Goal: Task Accomplishment & Management: Use online tool/utility

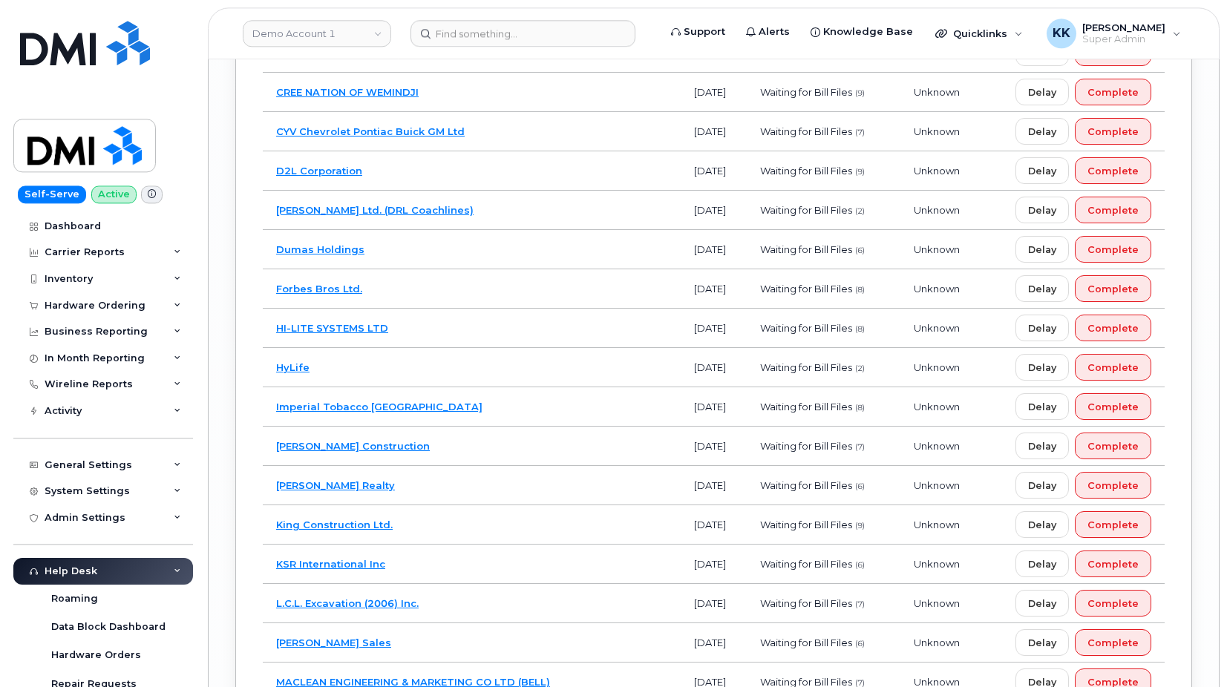
scroll to position [9354, 0]
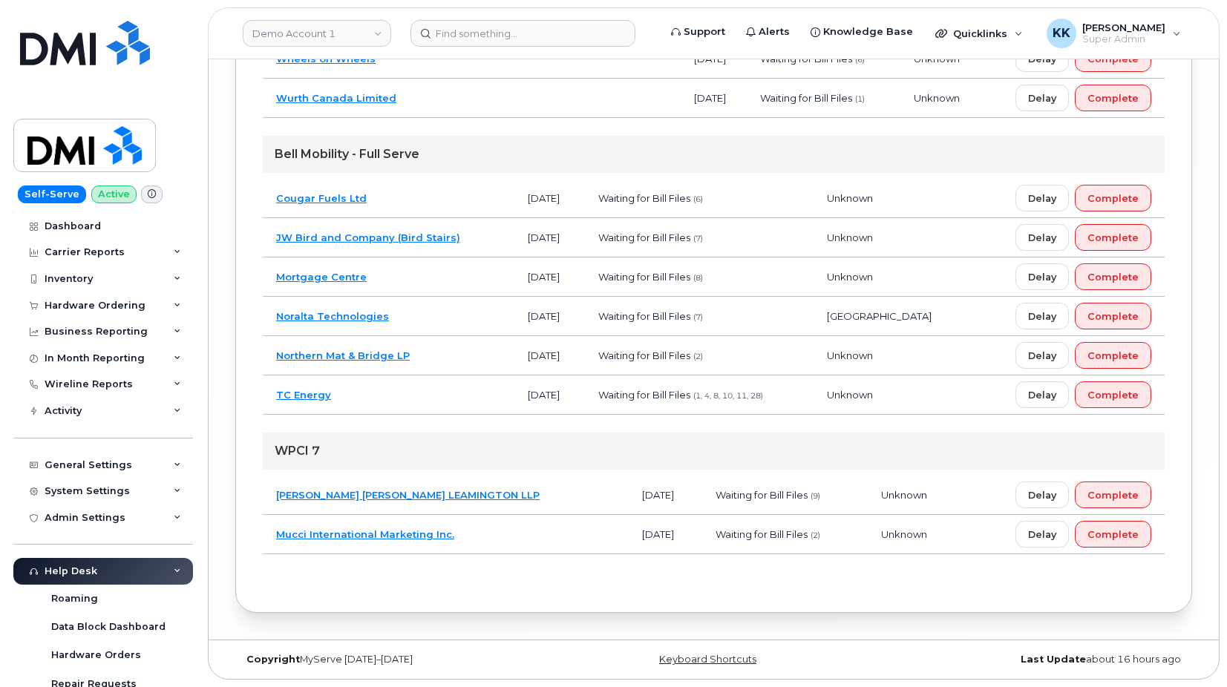
click at [436, 395] on td "TC Energy" at bounding box center [389, 395] width 252 height 39
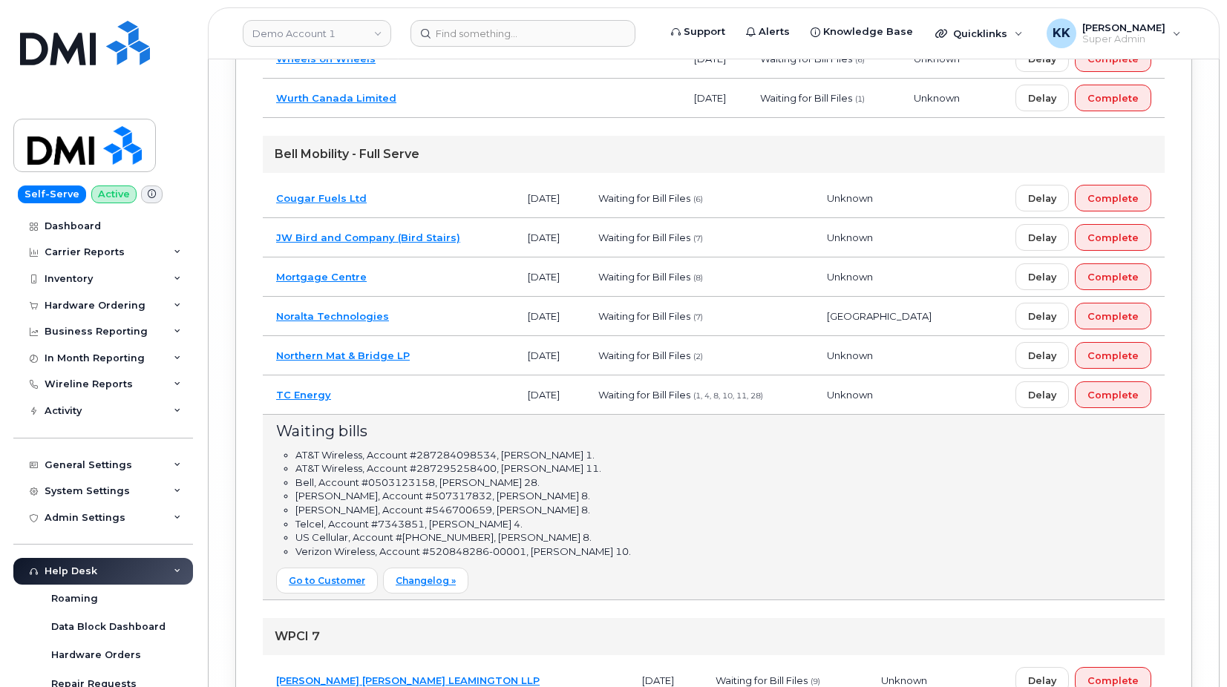
click at [430, 385] on td "TC Energy" at bounding box center [389, 395] width 252 height 39
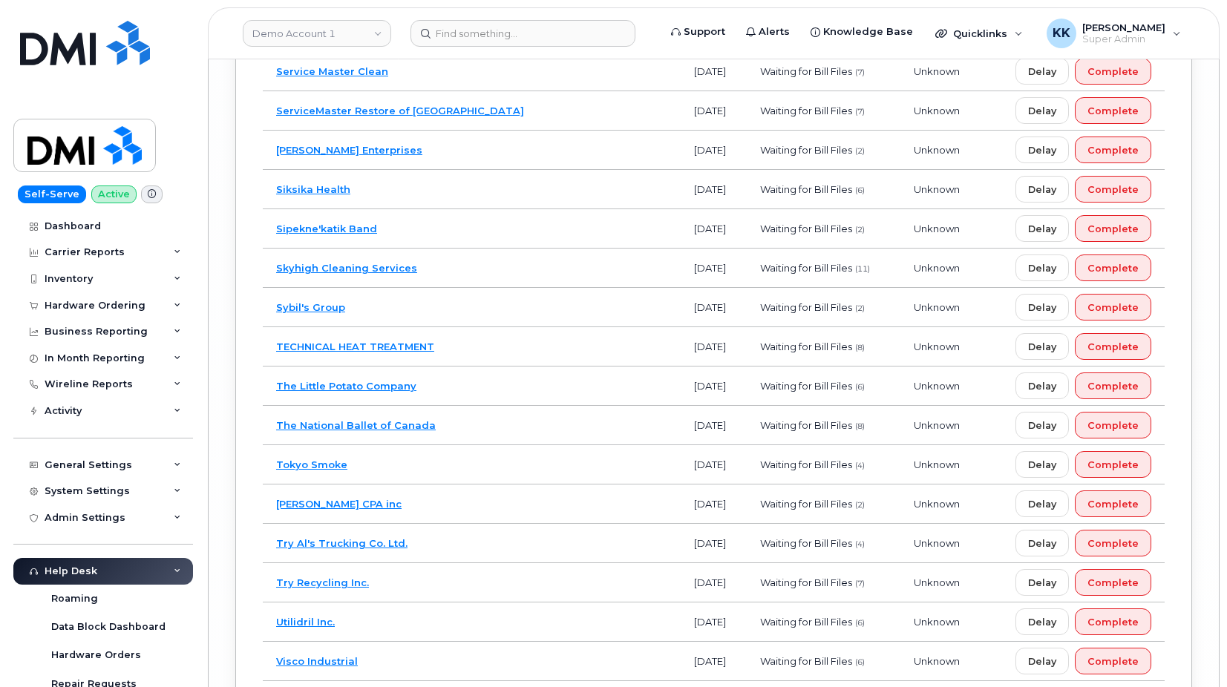
scroll to position [0, 0]
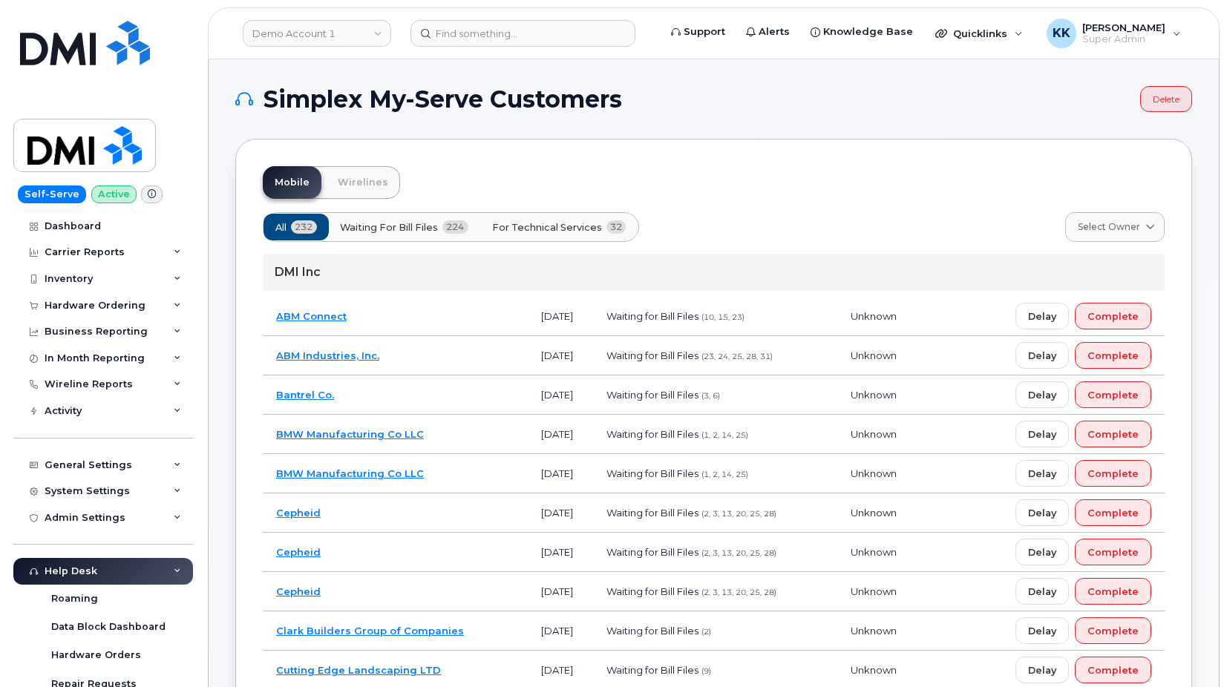
click at [571, 220] on span "For Technical Services" at bounding box center [547, 227] width 110 height 14
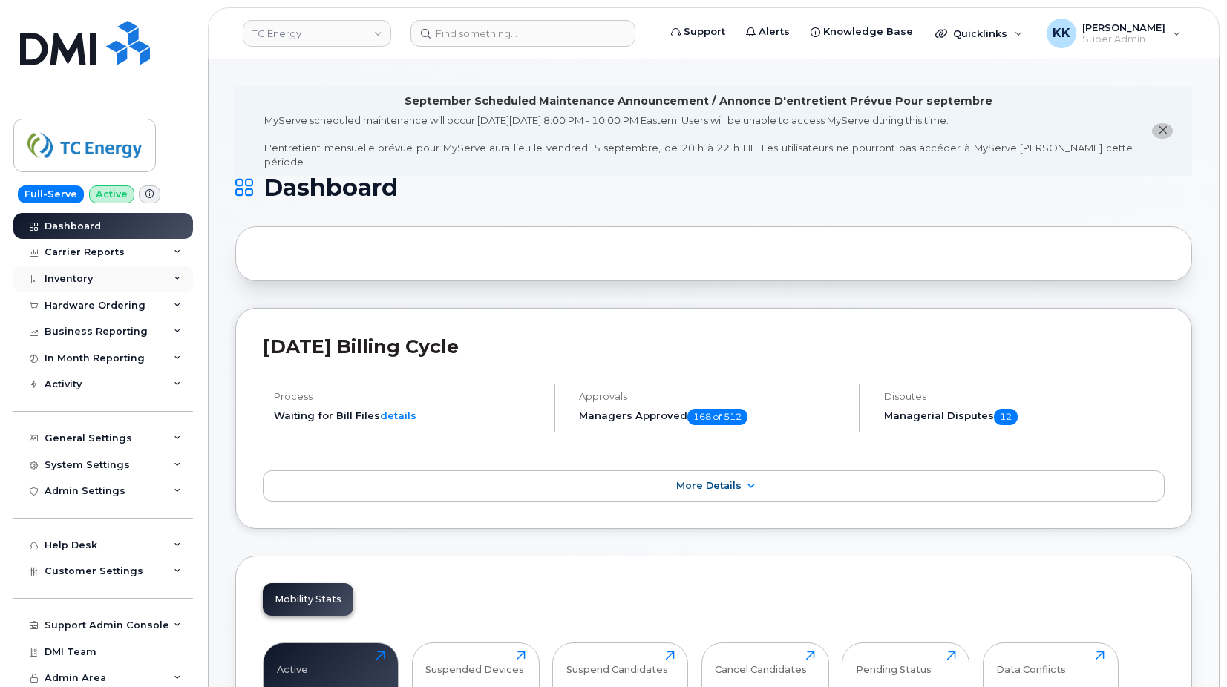
click at [107, 289] on div "Inventory" at bounding box center [103, 279] width 180 height 27
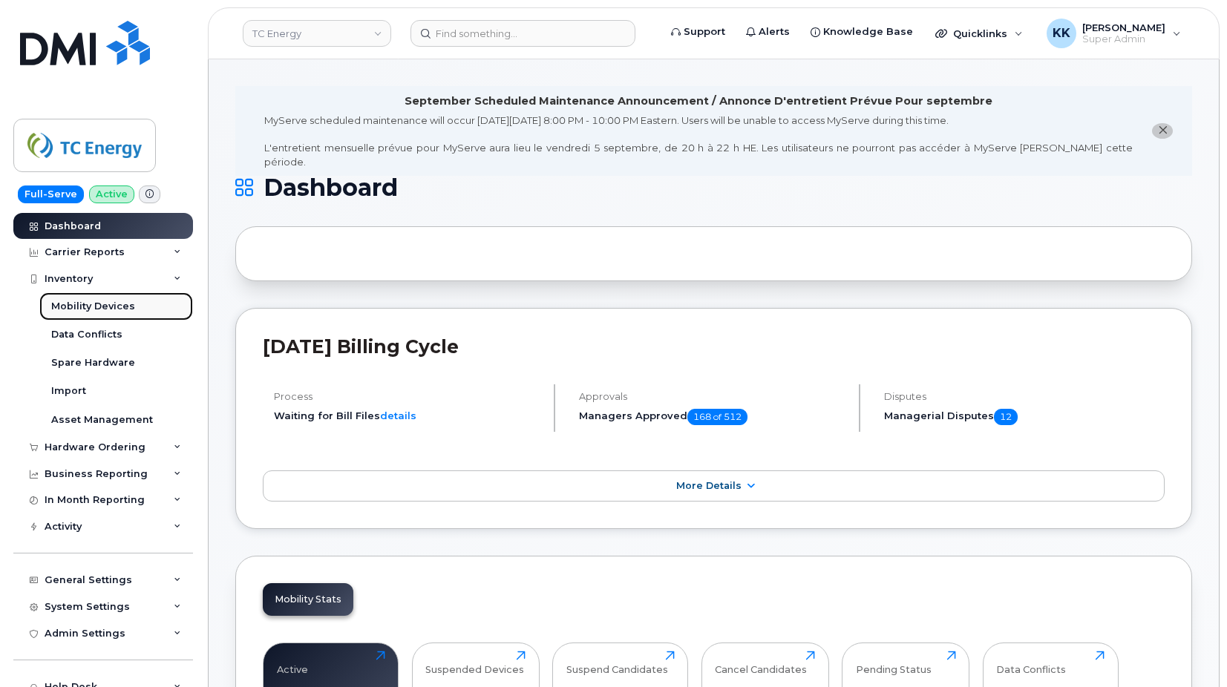
click at [87, 306] on div "Mobility Devices" at bounding box center [93, 306] width 84 height 13
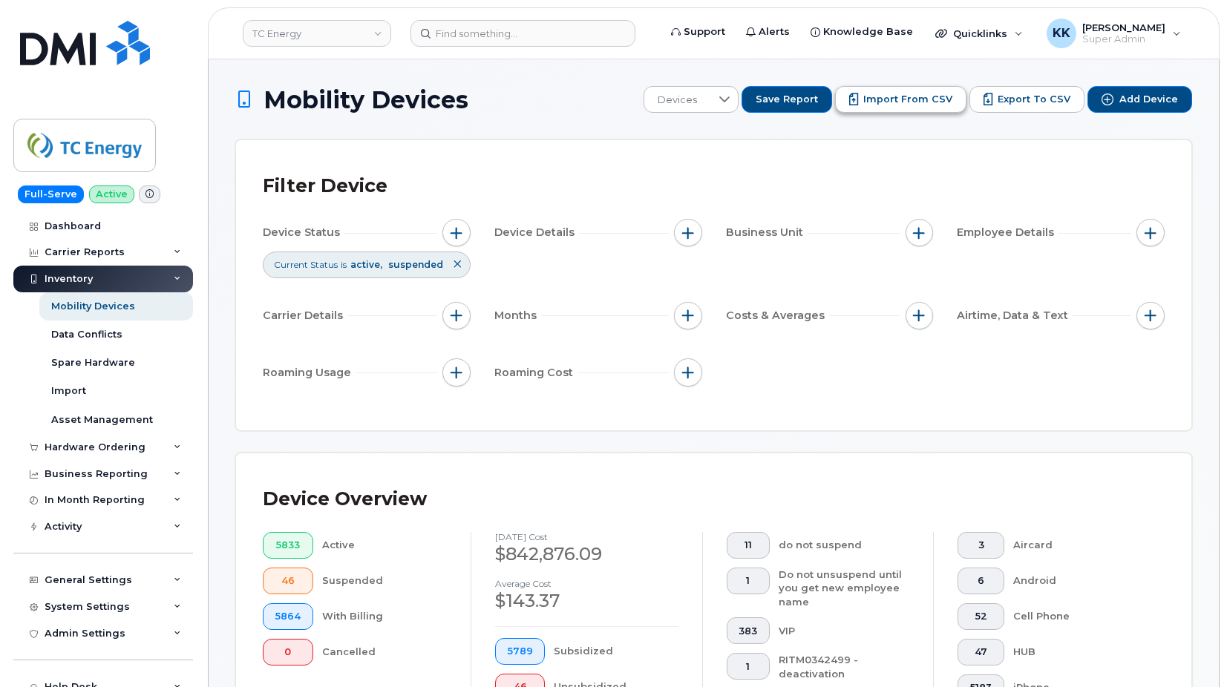
click at [905, 101] on span "Import from CSV" at bounding box center [907, 99] width 89 height 13
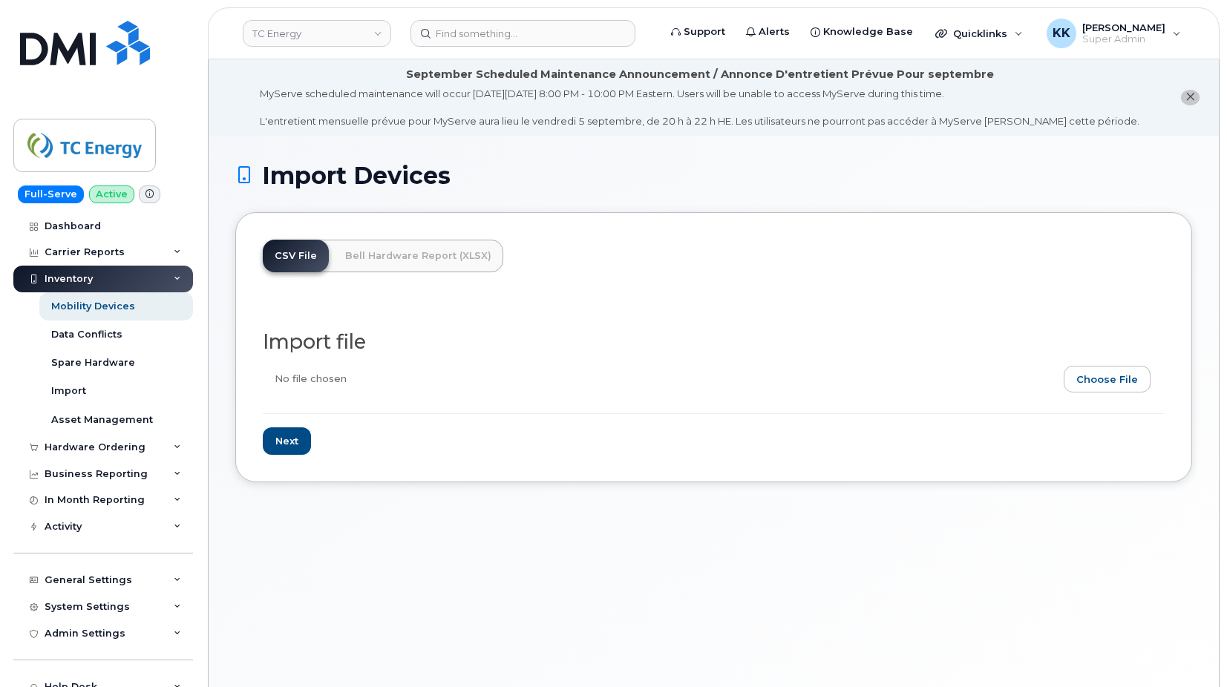
click at [1118, 383] on input "file" at bounding box center [708, 383] width 890 height 34
type input "C:\fakepath\TC Energy AT&T Inventory [DATE].csv"
click at [281, 439] on input "Next" at bounding box center [287, 440] width 48 height 27
type input "Loading..."
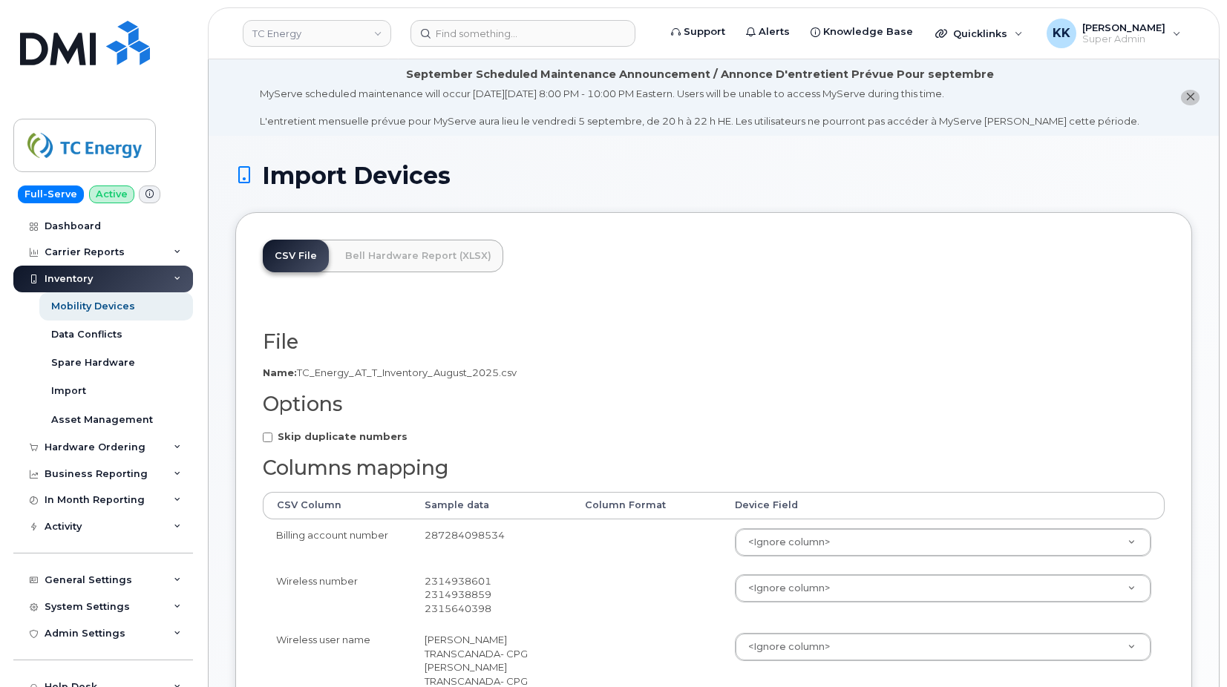
click at [309, 442] on strong "Skip duplicate numbers" at bounding box center [343, 436] width 130 height 12
click at [272, 442] on input "Skip duplicate numbers" at bounding box center [268, 438] width 10 height 10
checkbox input "true"
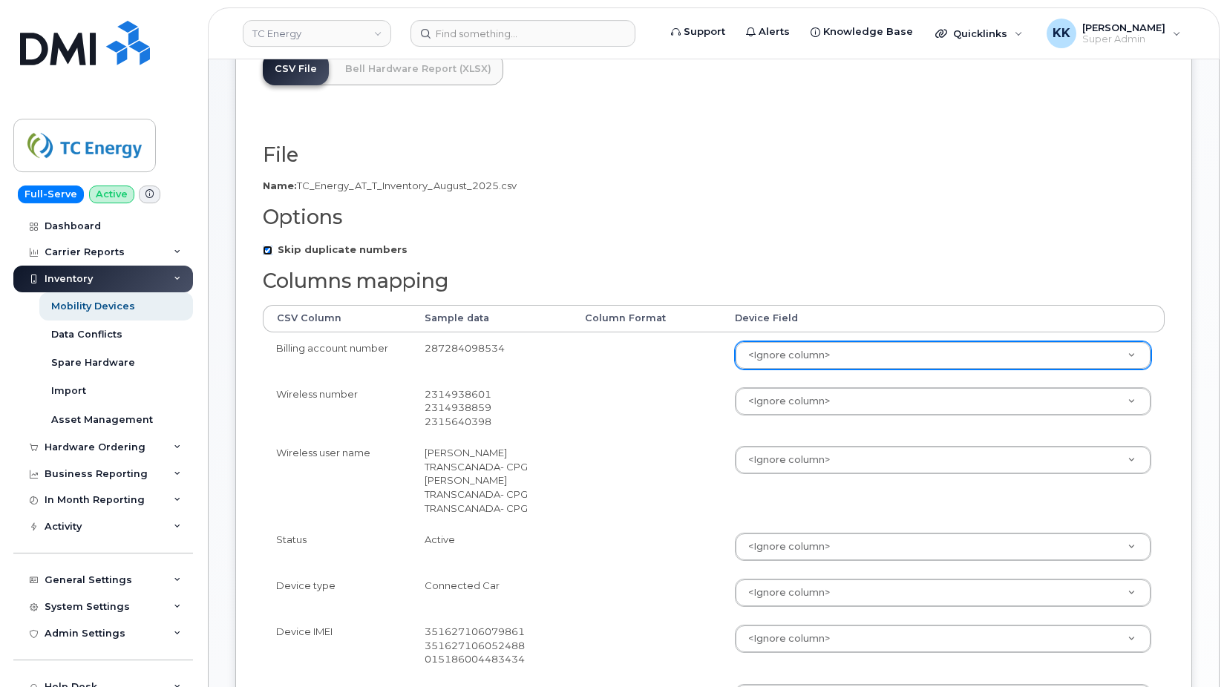
scroll to position [227, 0]
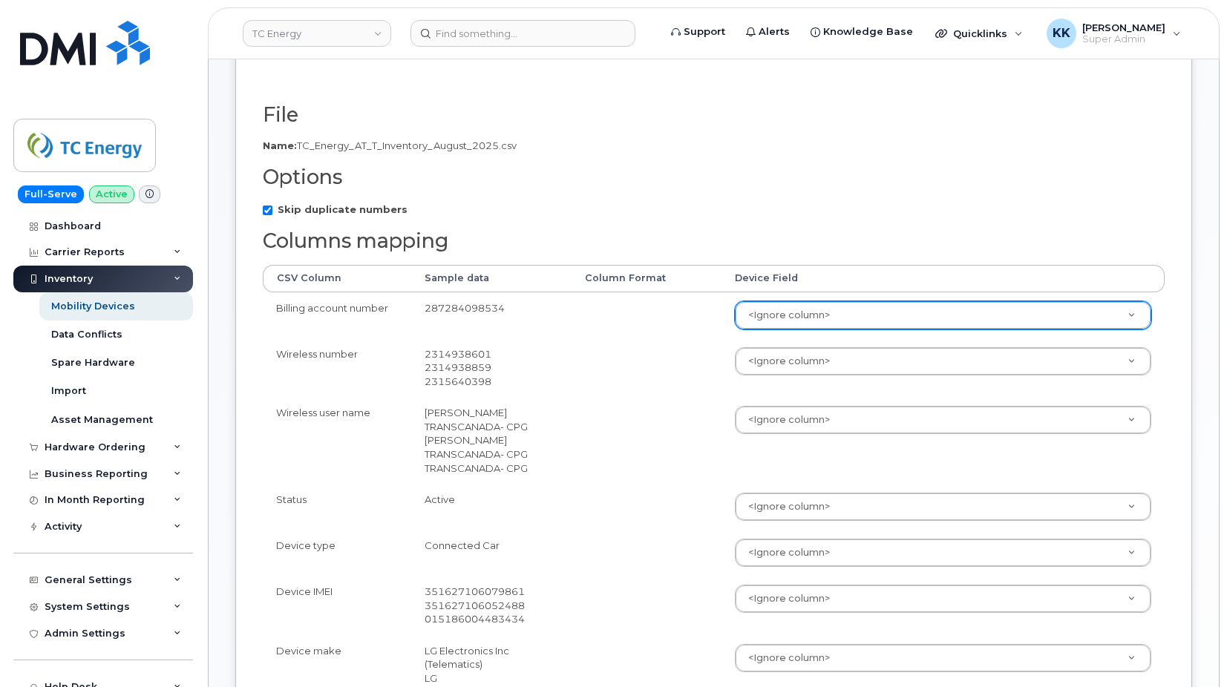
click at [800, 306] on body "TC Energy Support Alerts Knowledge Base Quicklinks Suspend / Cancel Device Chan…" at bounding box center [613, 467] width 1227 height 1389
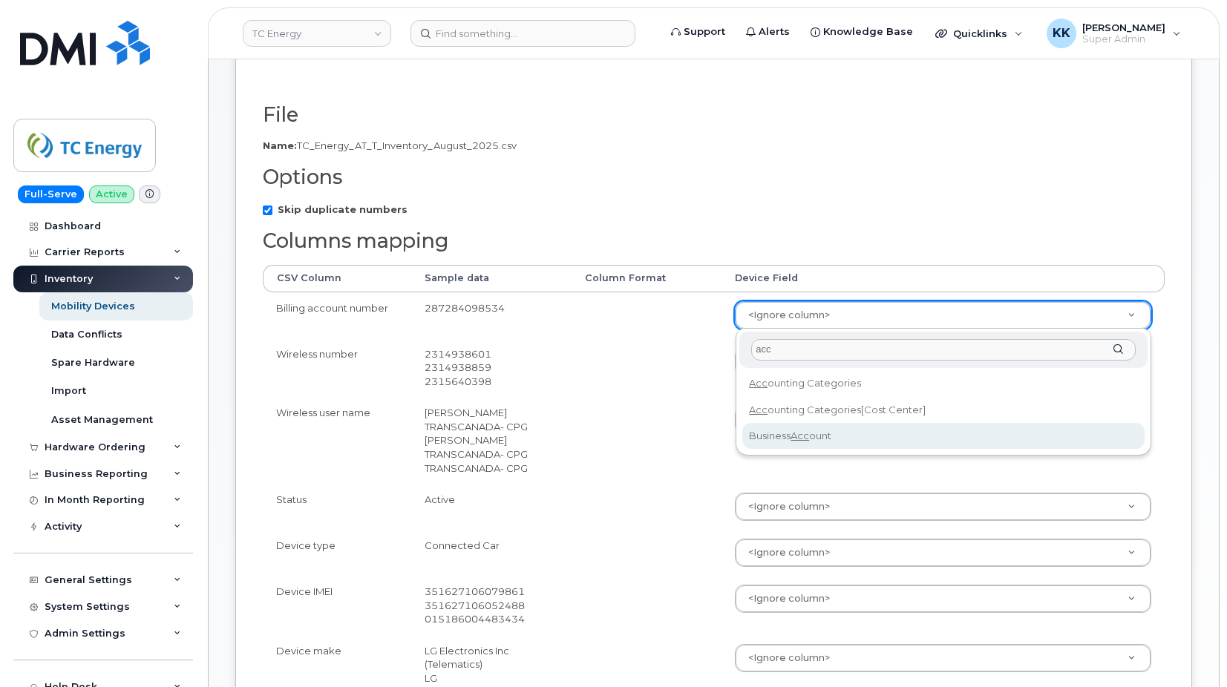
type input "acc"
select select "business_account_id"
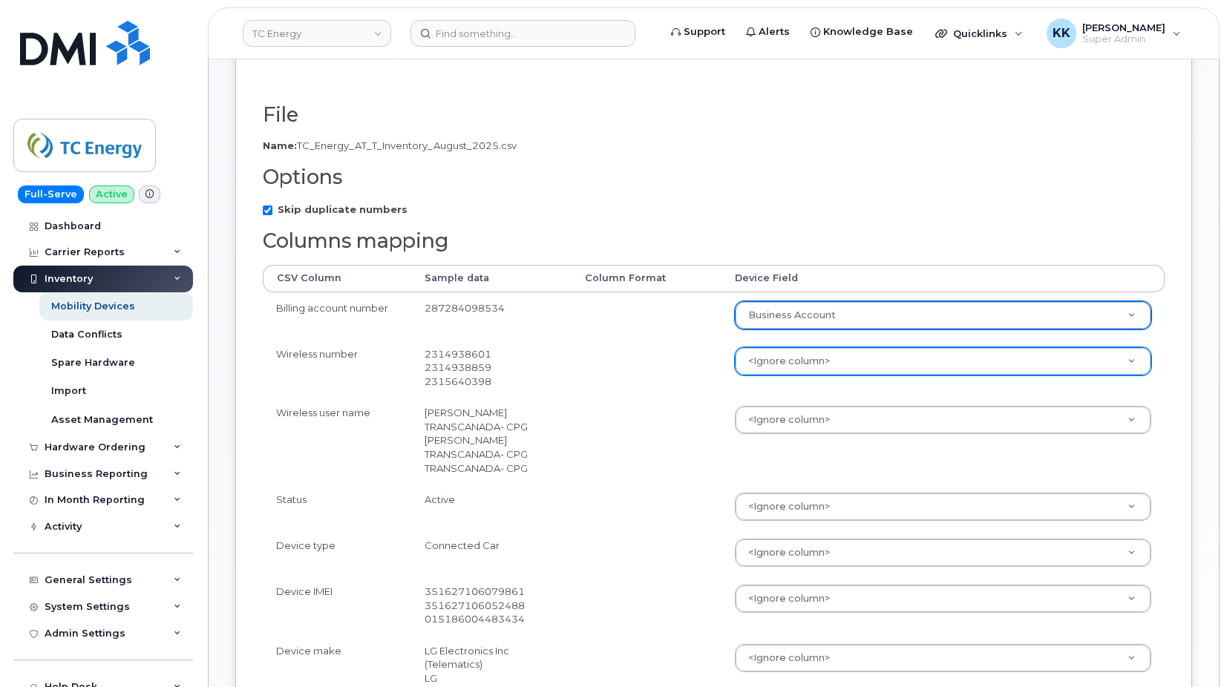
click at [813, 362] on body "TC Energy Support Alerts Knowledge Base Quicklinks Suspend / Cancel Device Chan…" at bounding box center [613, 467] width 1227 height 1389
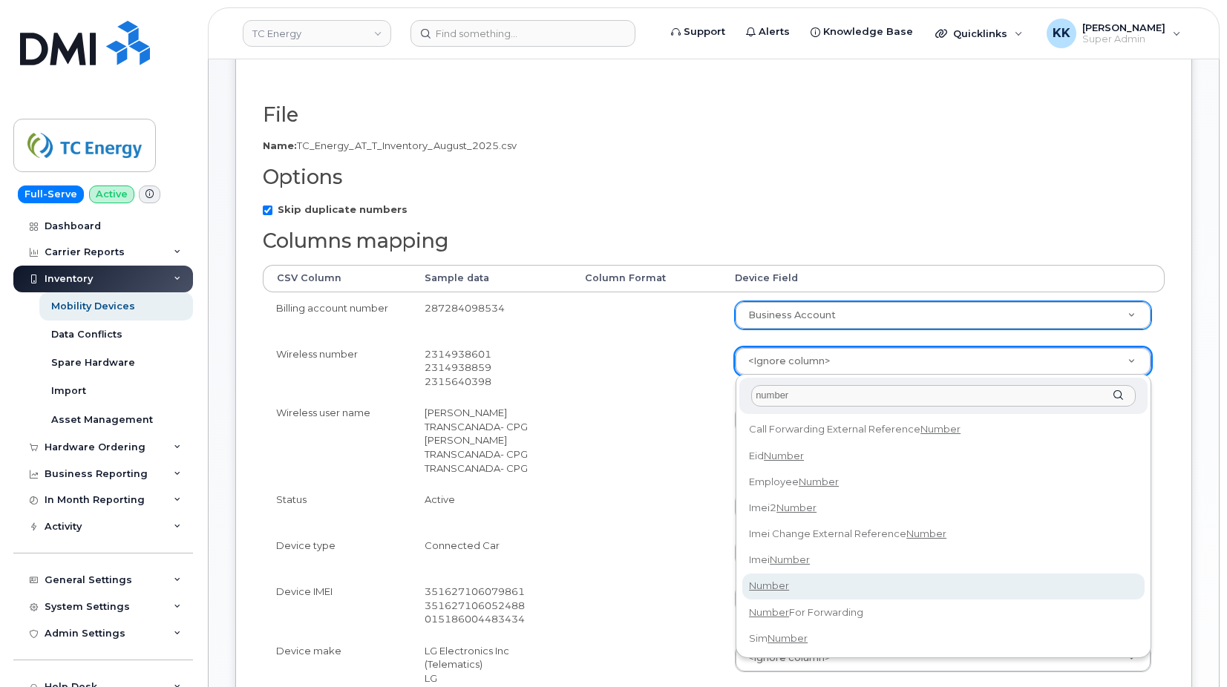
type input "number"
select select "number"
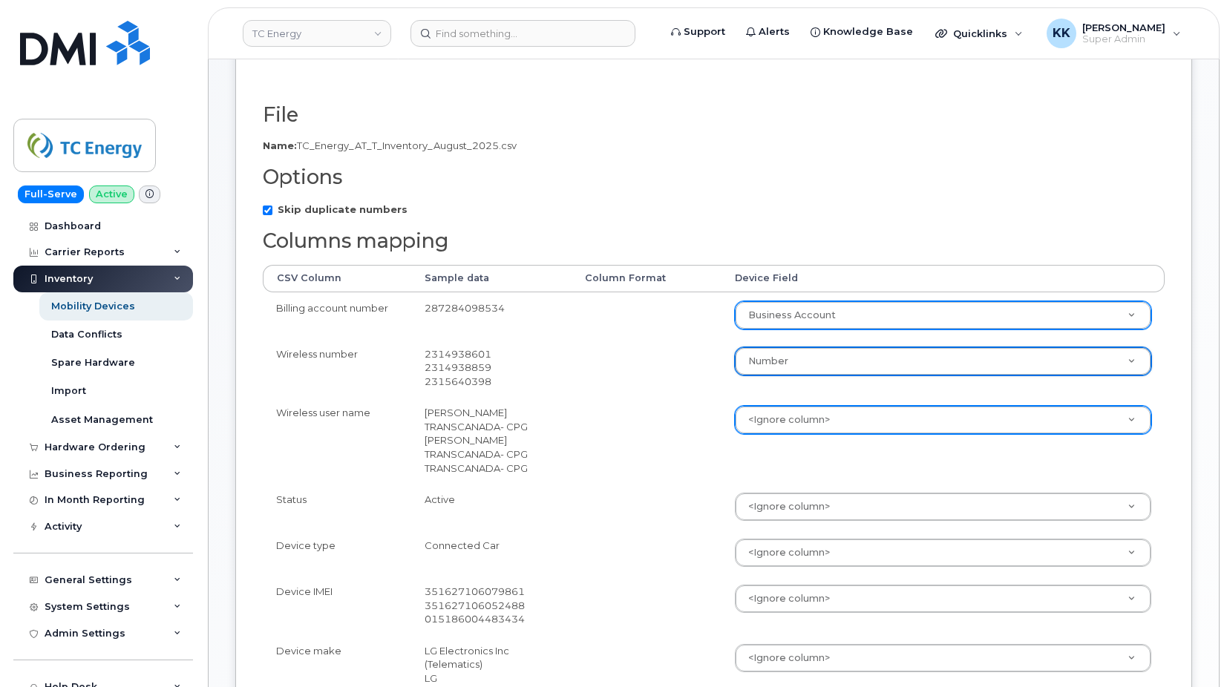
click at [827, 428] on body "TC Energy Support Alerts Knowledge Base Quicklinks Suspend / Cancel Device Chan…" at bounding box center [613, 467] width 1227 height 1389
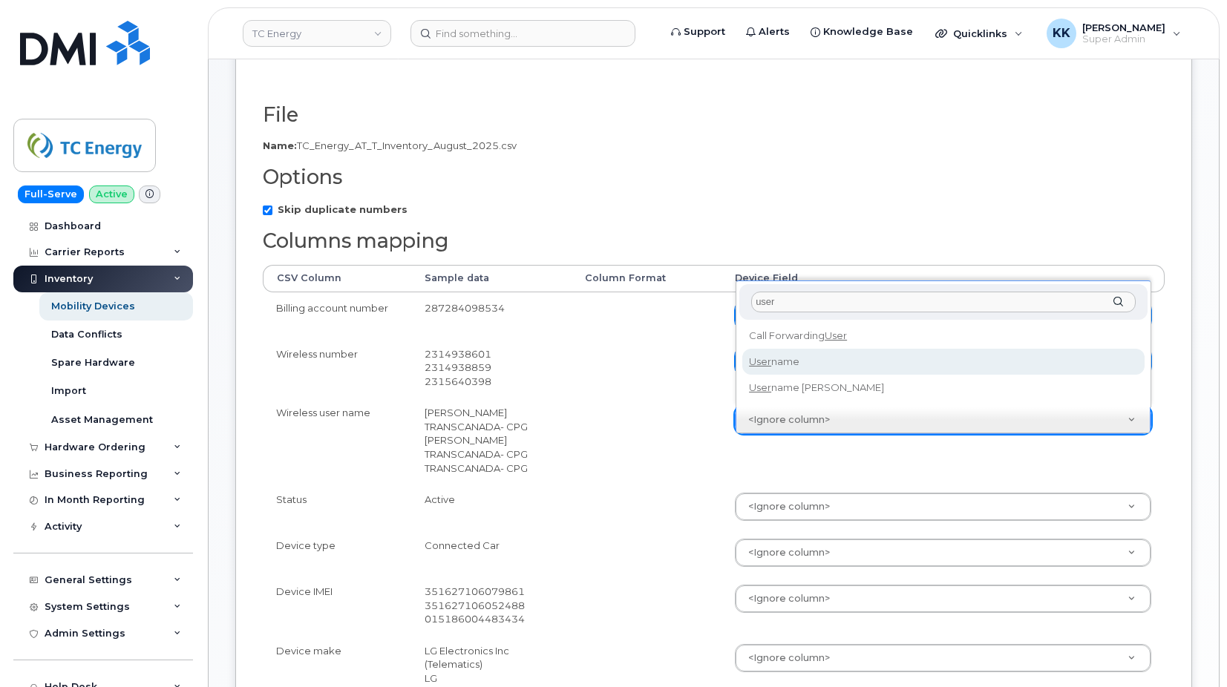
type input "user"
select select "username"
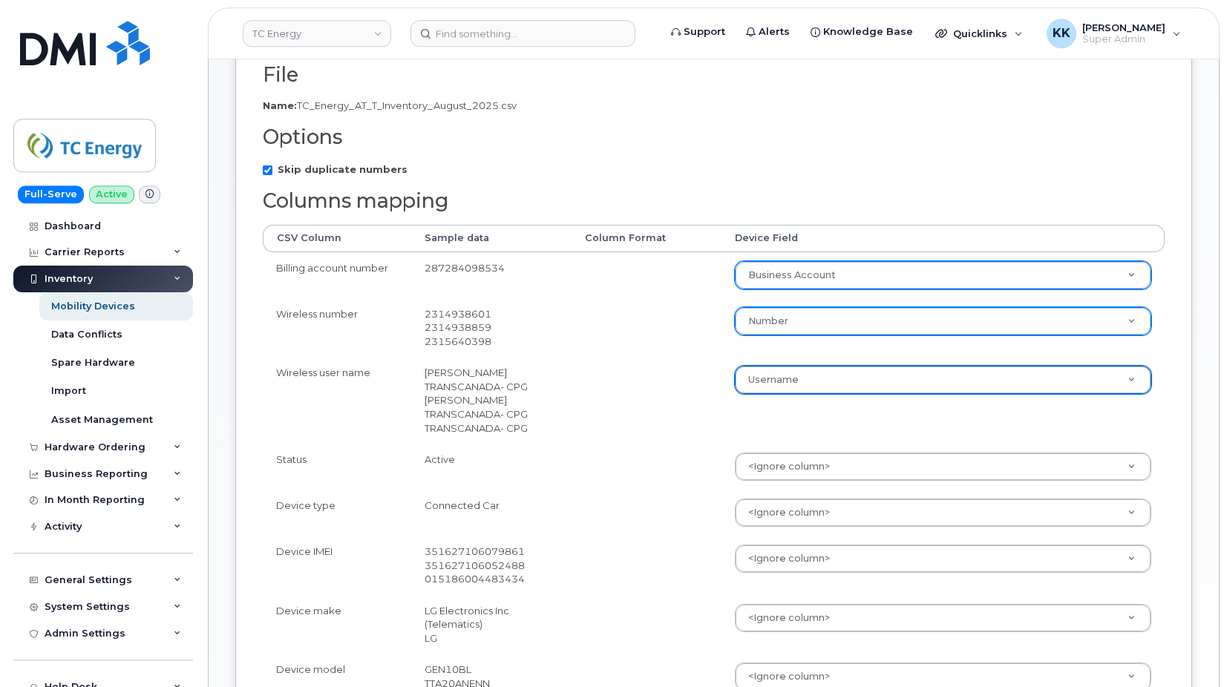
scroll to position [303, 0]
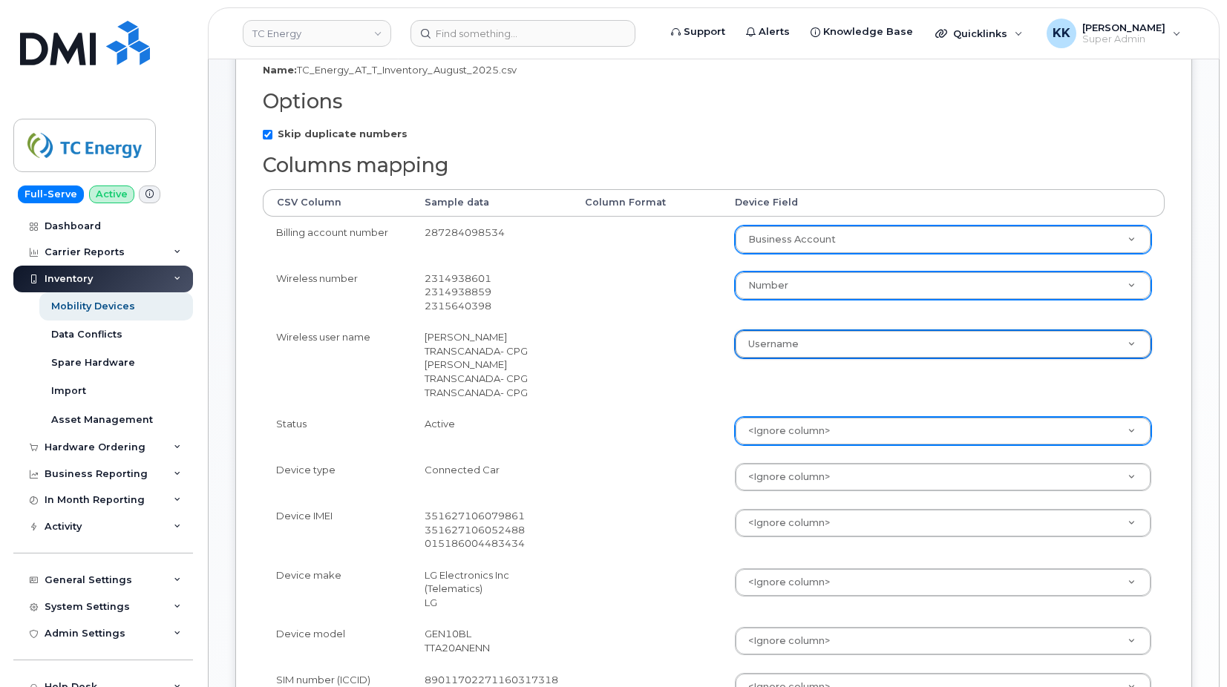
click at [792, 433] on body "TC Energy Support Alerts Knowledge Base Quicklinks Suspend / Cancel Device Chan…" at bounding box center [613, 391] width 1227 height 1389
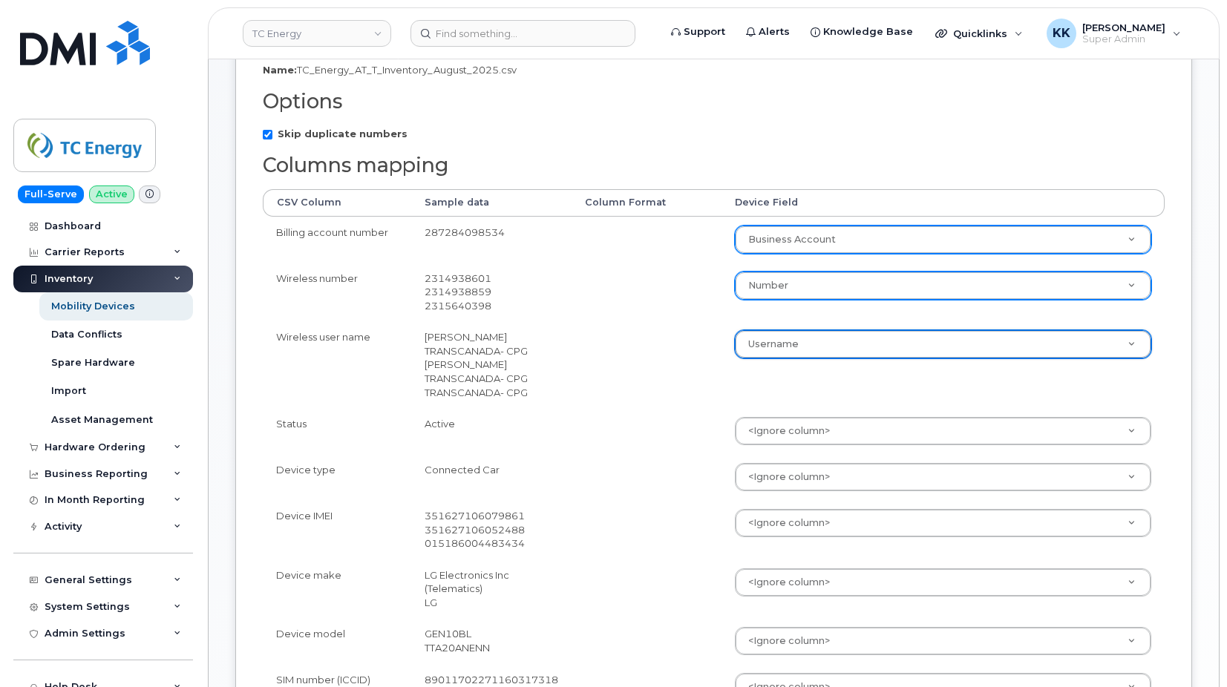
type input "s"
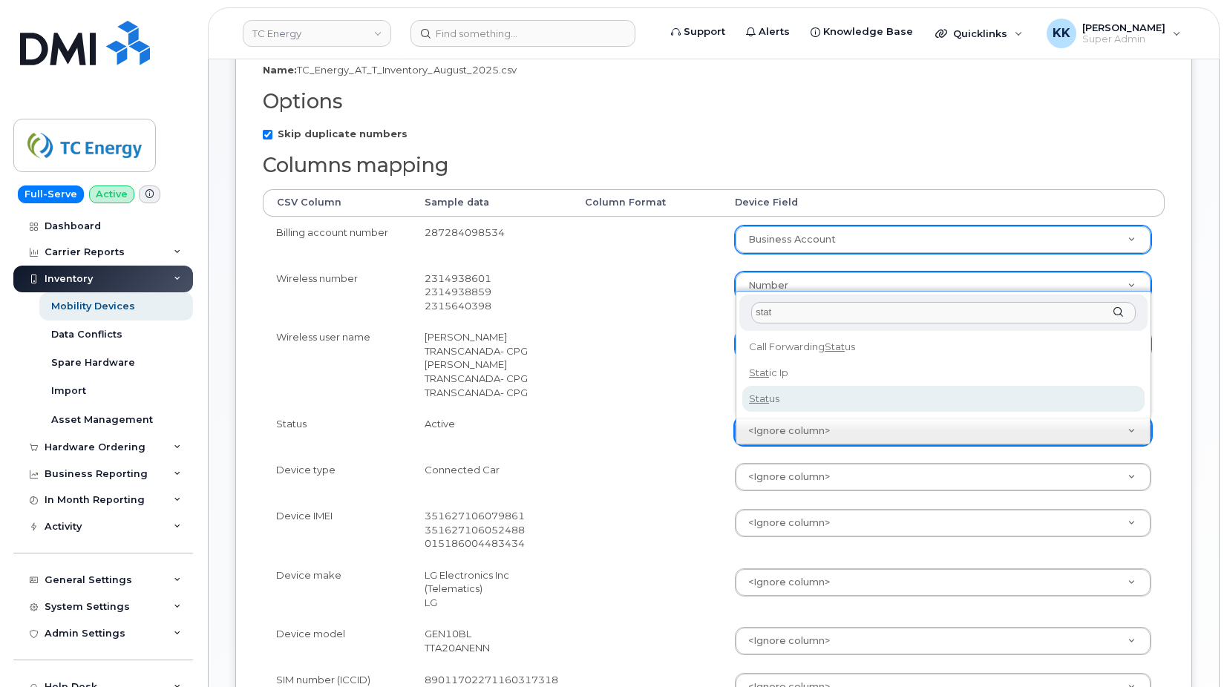
type input "stat"
select select "status"
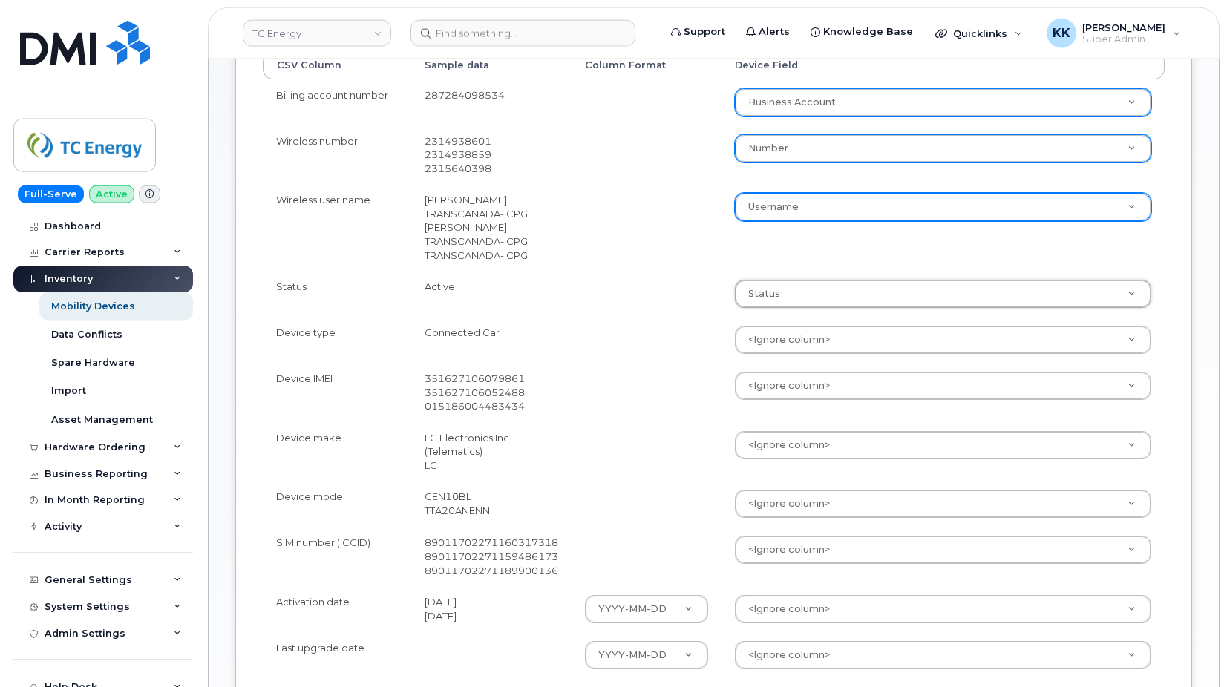
scroll to position [454, 0]
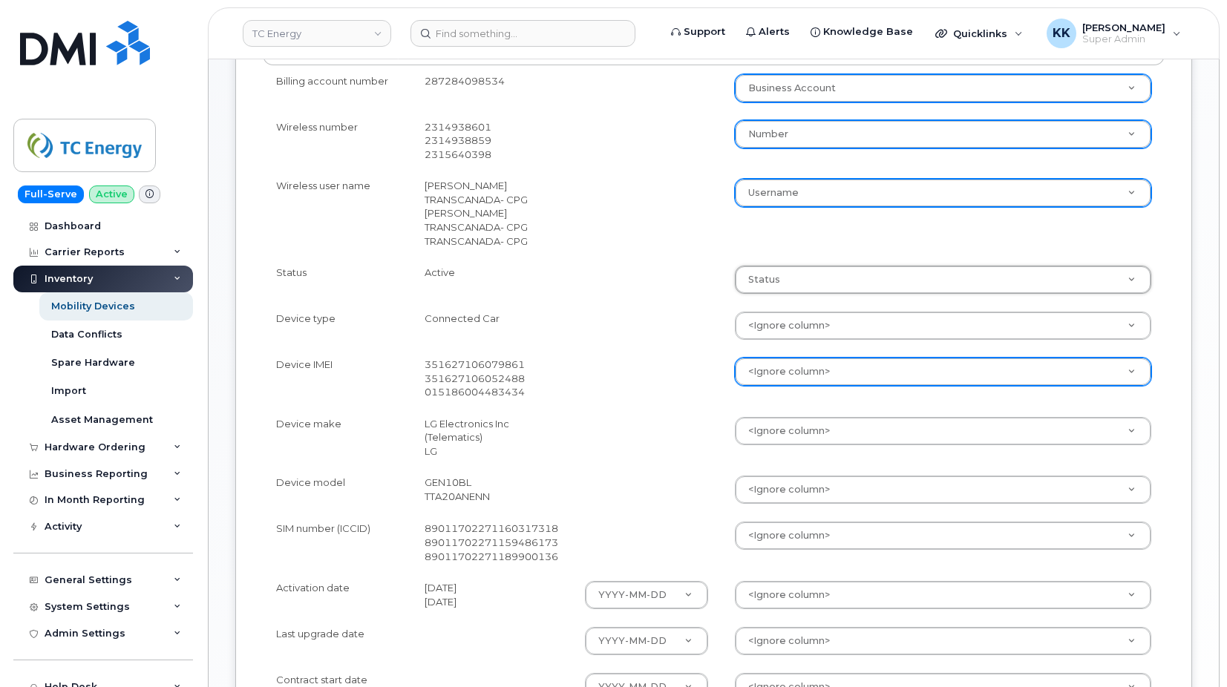
click at [753, 373] on body "TC Energy Support Alerts Knowledge Base Quicklinks Suspend / Cancel Device Chan…" at bounding box center [613, 240] width 1227 height 1389
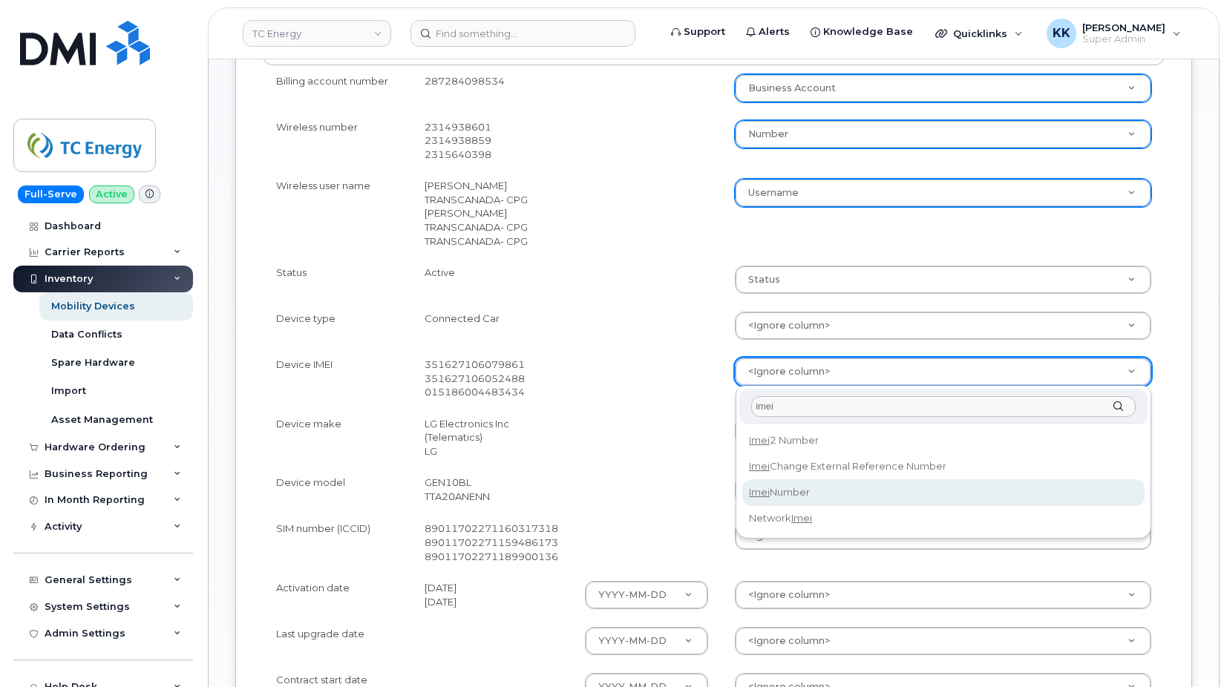
type input "imei"
select select "imei_number"
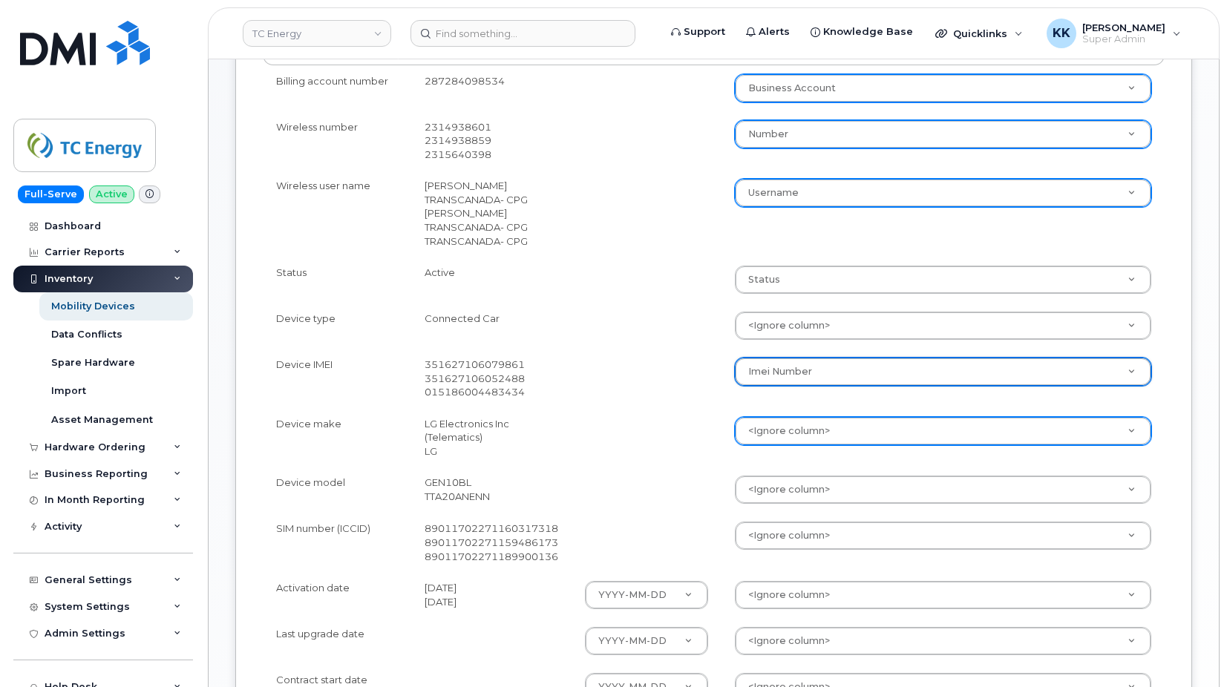
click at [757, 432] on body "TC Energy Support Alerts Knowledge Base Quicklinks Suspend / Cancel Device Chan…" at bounding box center [613, 240] width 1227 height 1389
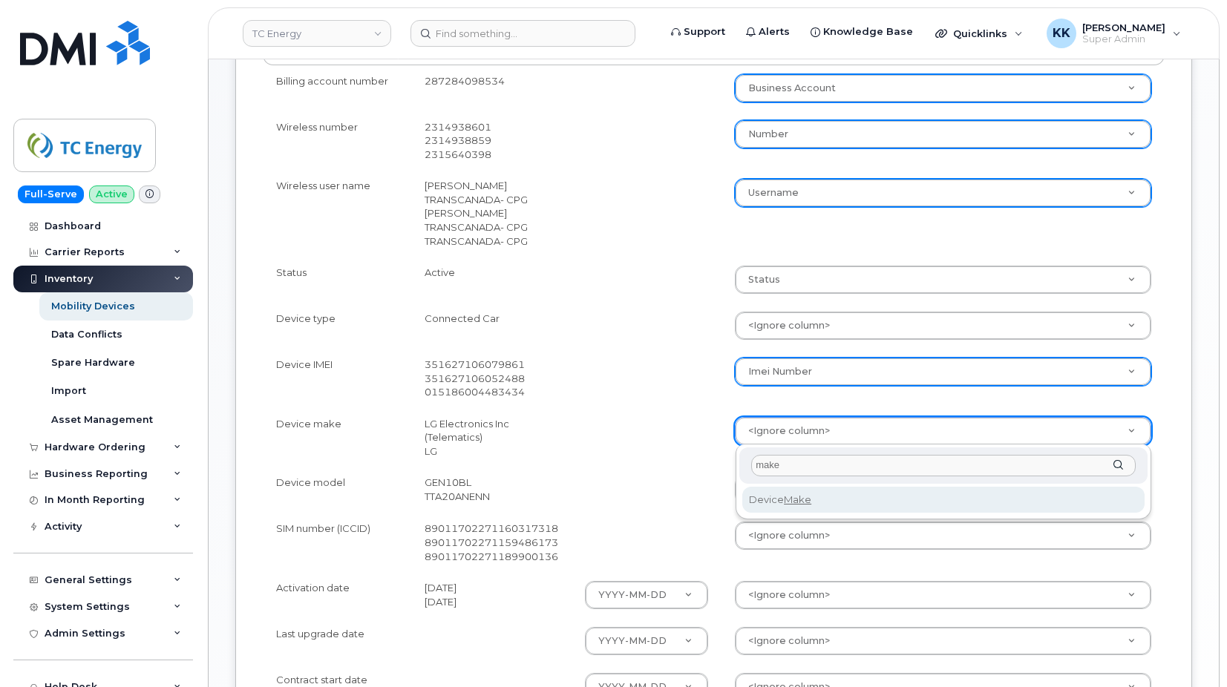
type input "make"
select select "device_make_id"
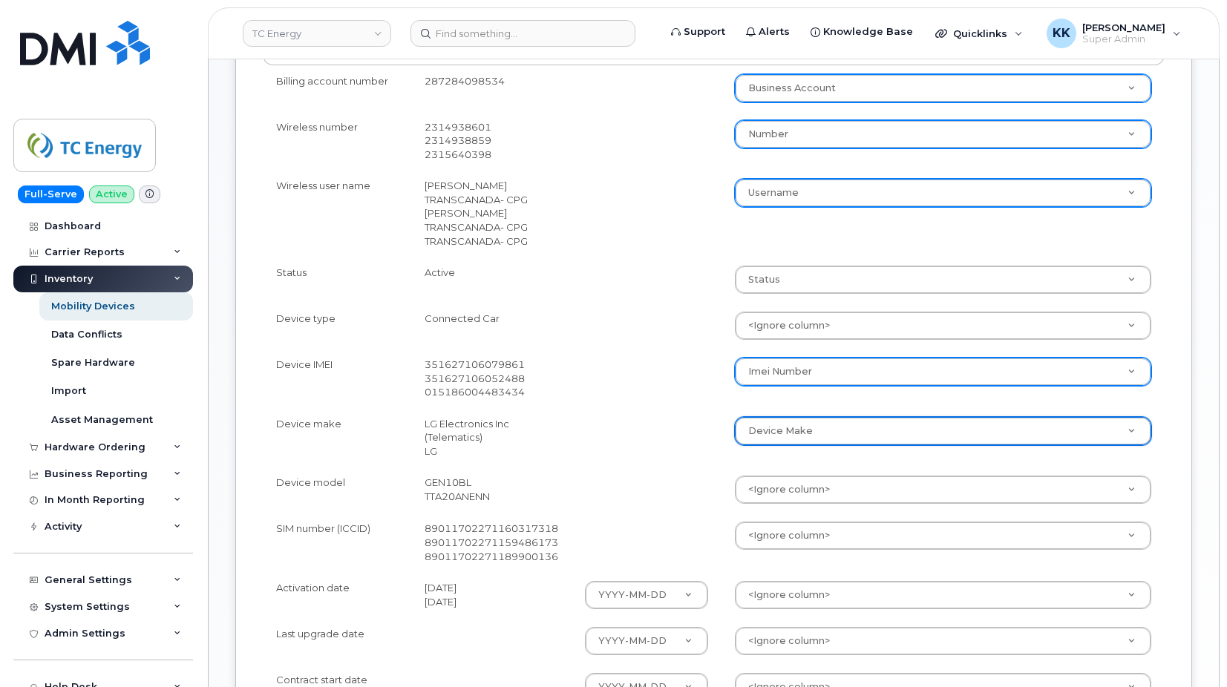
click at [783, 475] on td "<Ignore column> Accounting Categories Accounting Categories[Cost Center] Additi…" at bounding box center [942, 490] width 443 height 46
click at [783, 486] on body "TC Energy Support Alerts Knowledge Base Quicklinks Suspend / Cancel Device Chan…" at bounding box center [613, 240] width 1227 height 1389
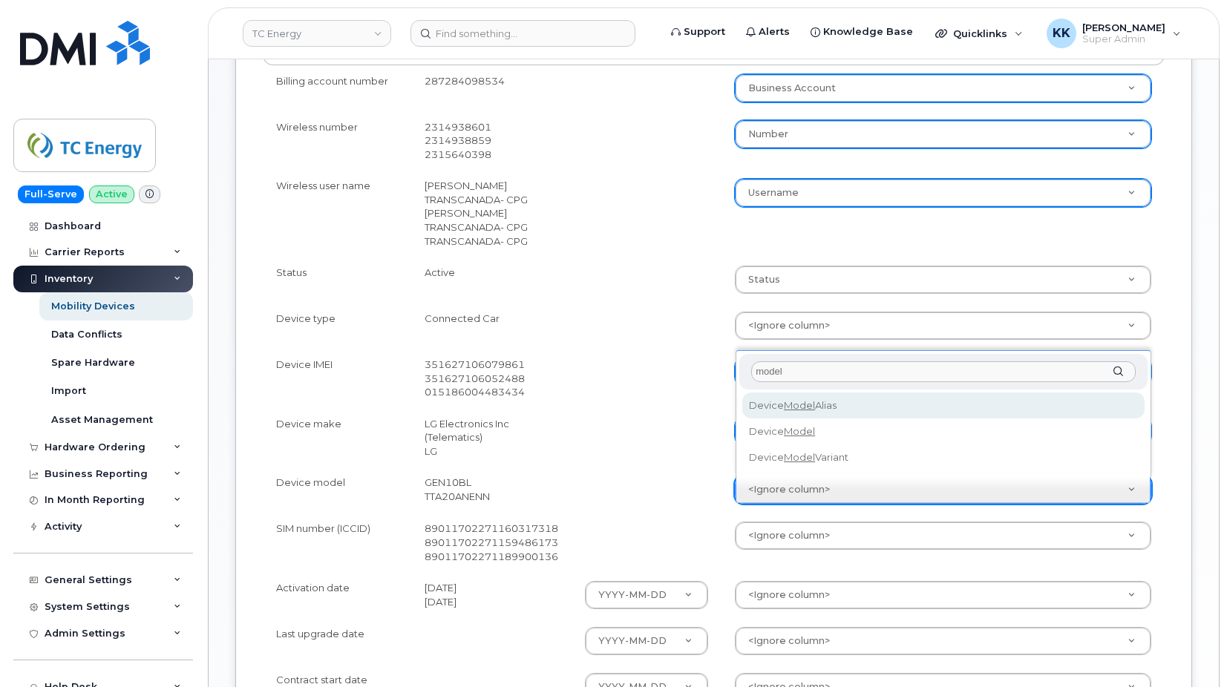
type input "model"
select select "device_model_alias"
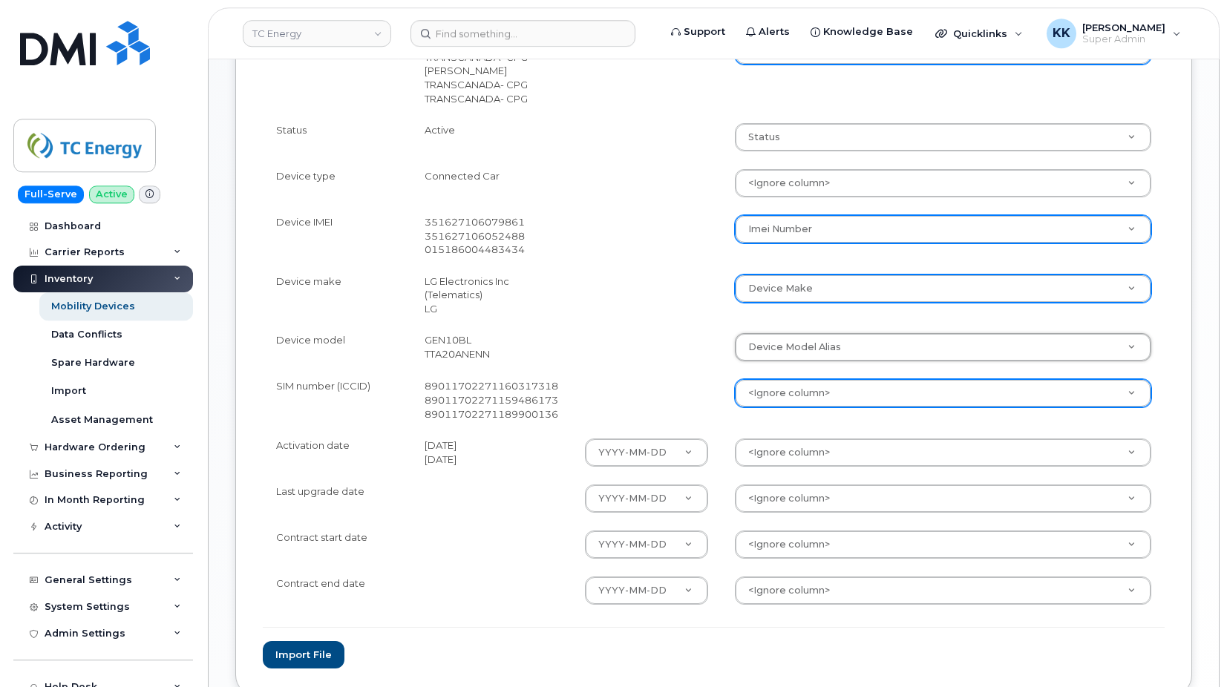
scroll to position [606, 0]
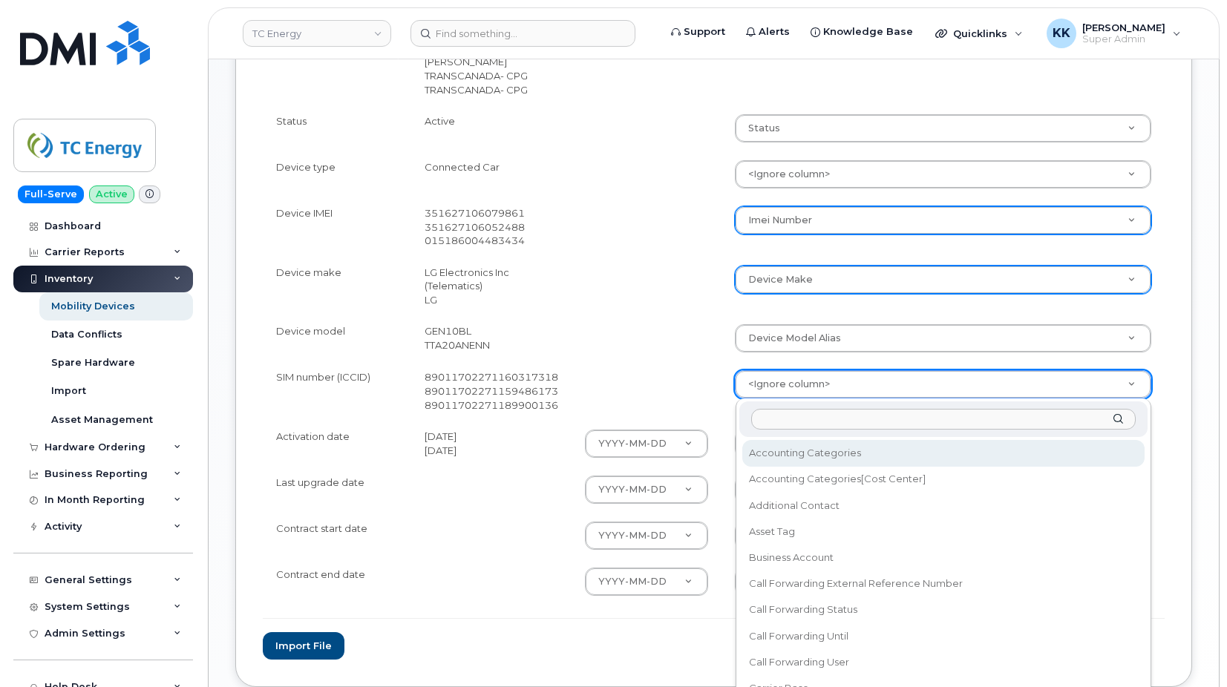
click at [782, 388] on body "TC Energy Support Alerts Knowledge Base Quicklinks Suspend / Cancel Device Chan…" at bounding box center [613, 88] width 1227 height 1389
type input "sim"
select select "sim_number"
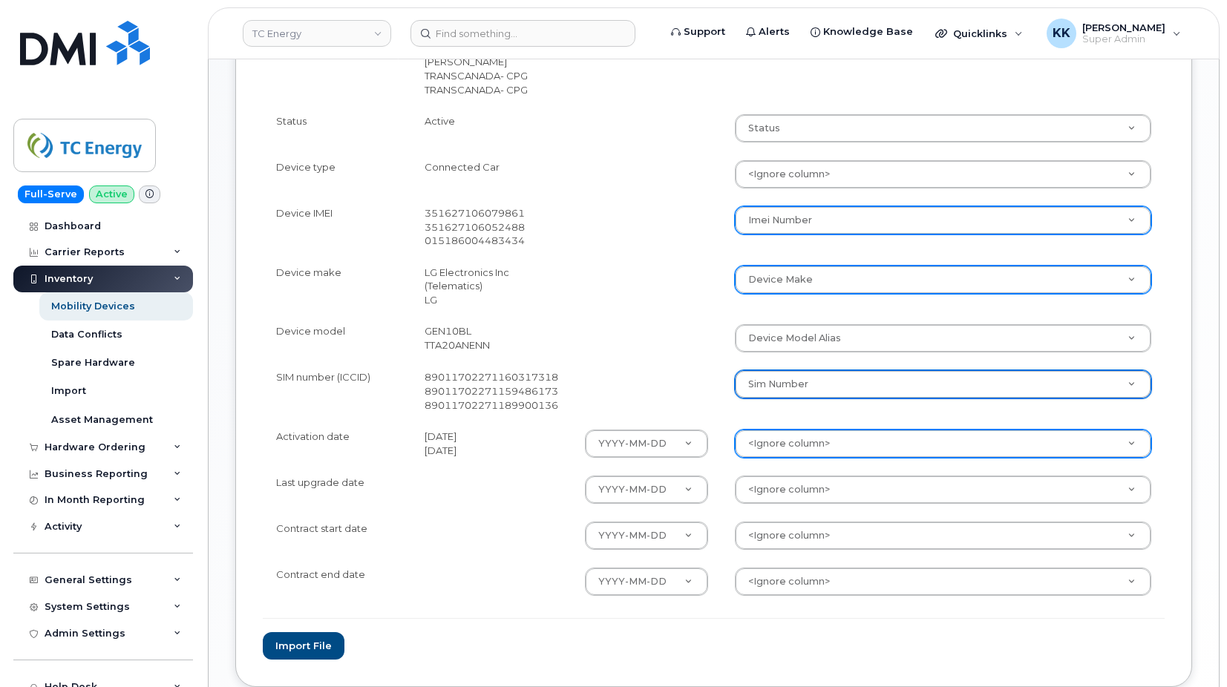
click at [778, 436] on body "TC Energy Support Alerts Knowledge Base Quicklinks Suspend / Cancel Device Chan…" at bounding box center [613, 88] width 1227 height 1389
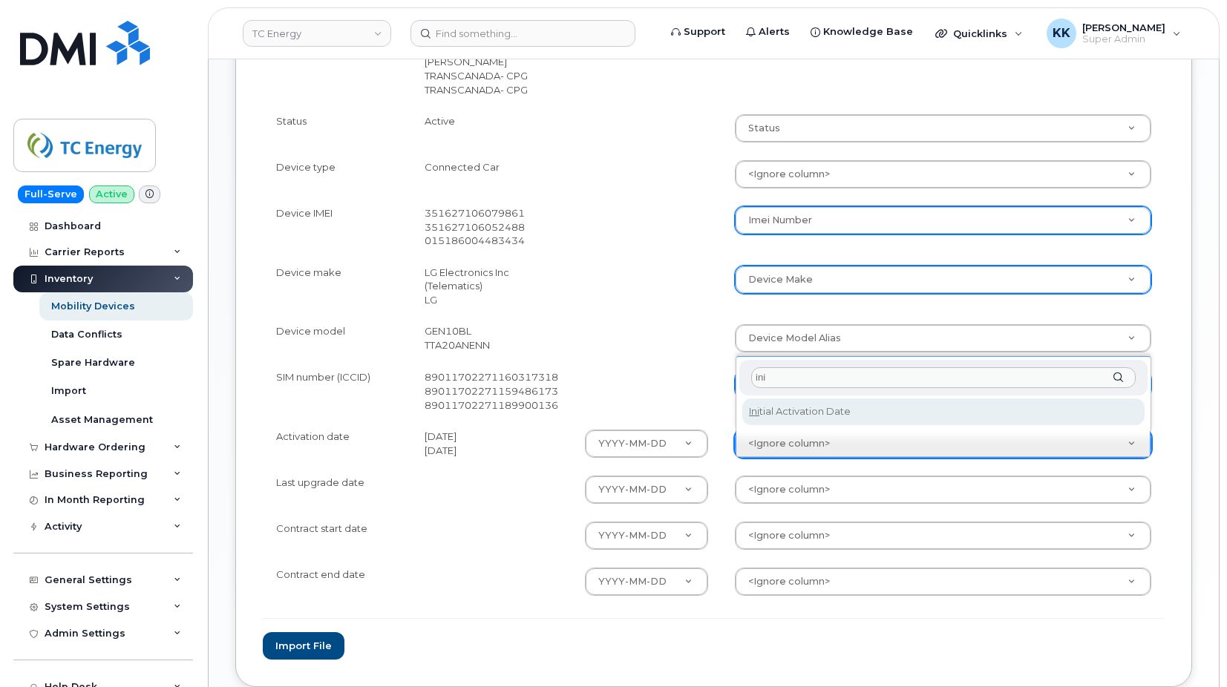
type input "ini"
select select "initial_activation_date"
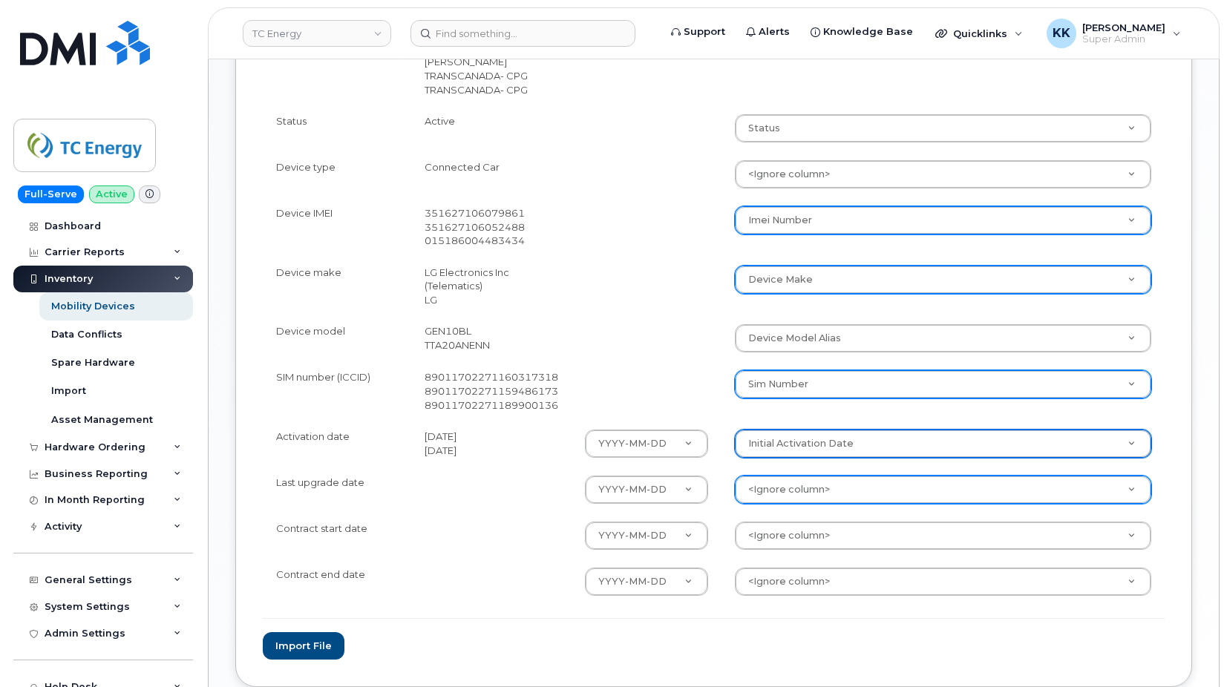
click at [782, 492] on body "TC Energy Support Alerts Knowledge Base Quicklinks Suspend / Cancel Device Chan…" at bounding box center [613, 88] width 1227 height 1389
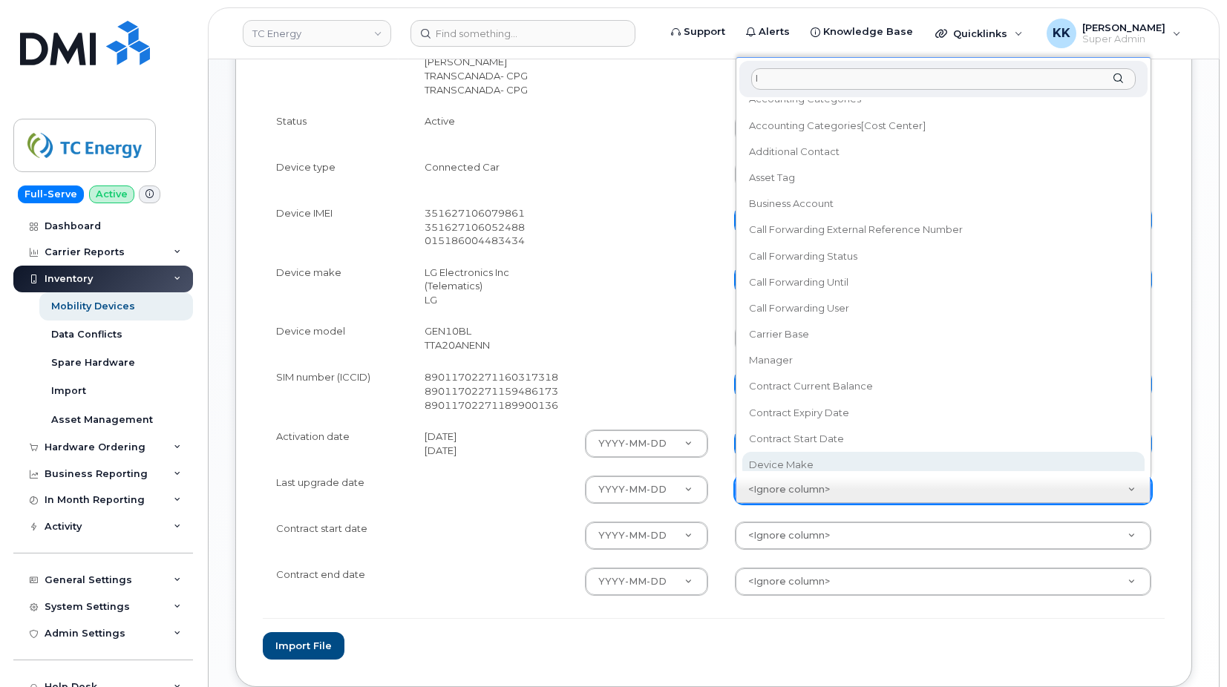
scroll to position [0, 0]
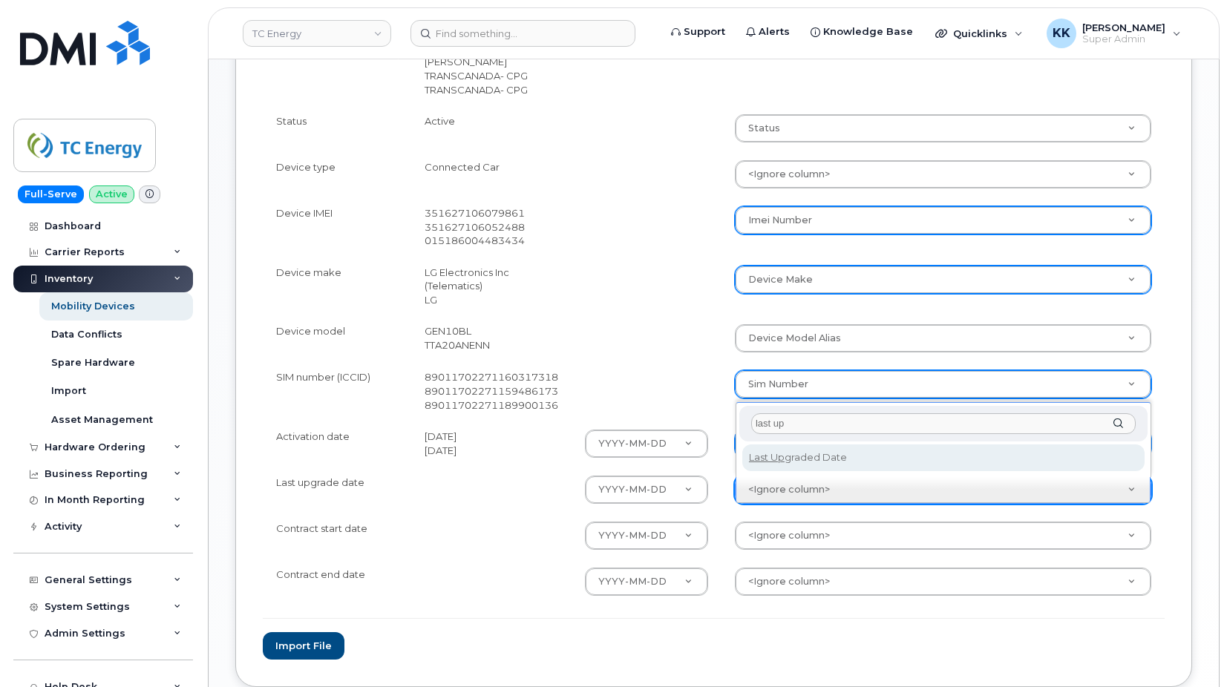
type input "last up"
select select "last_upgraded_date"
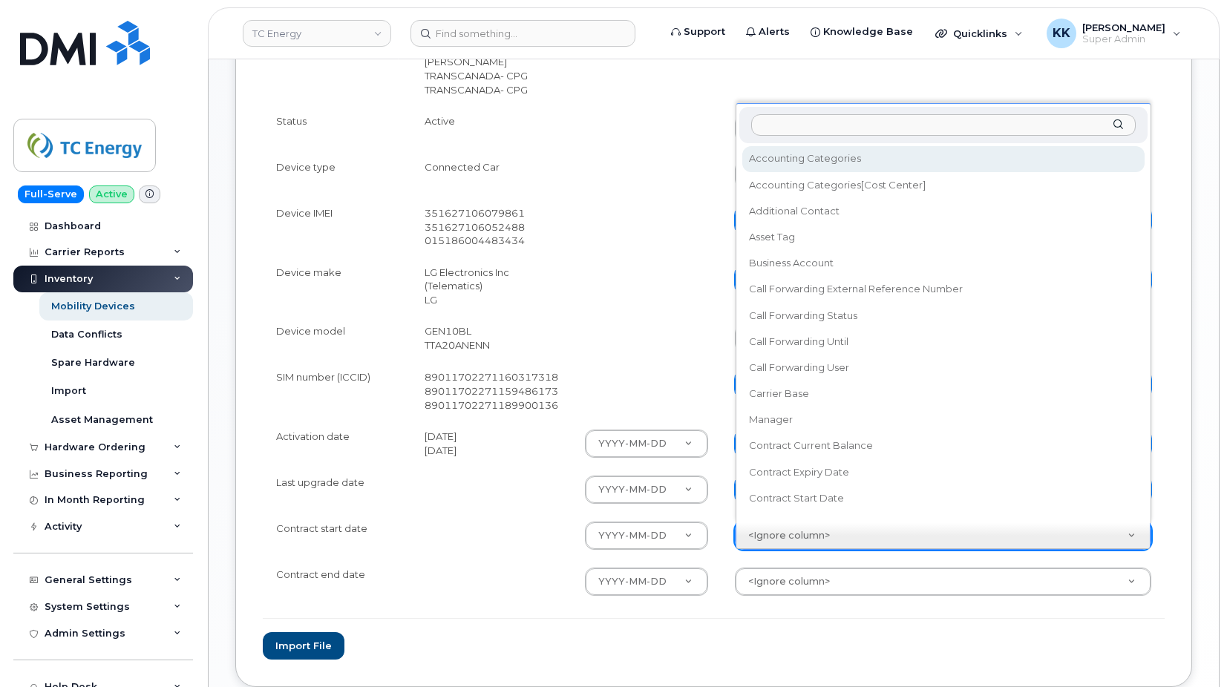
click at [778, 534] on body "TC Energy Support Alerts Knowledge Base Quicklinks Suspend / Cancel Device Chan…" at bounding box center [613, 88] width 1227 height 1389
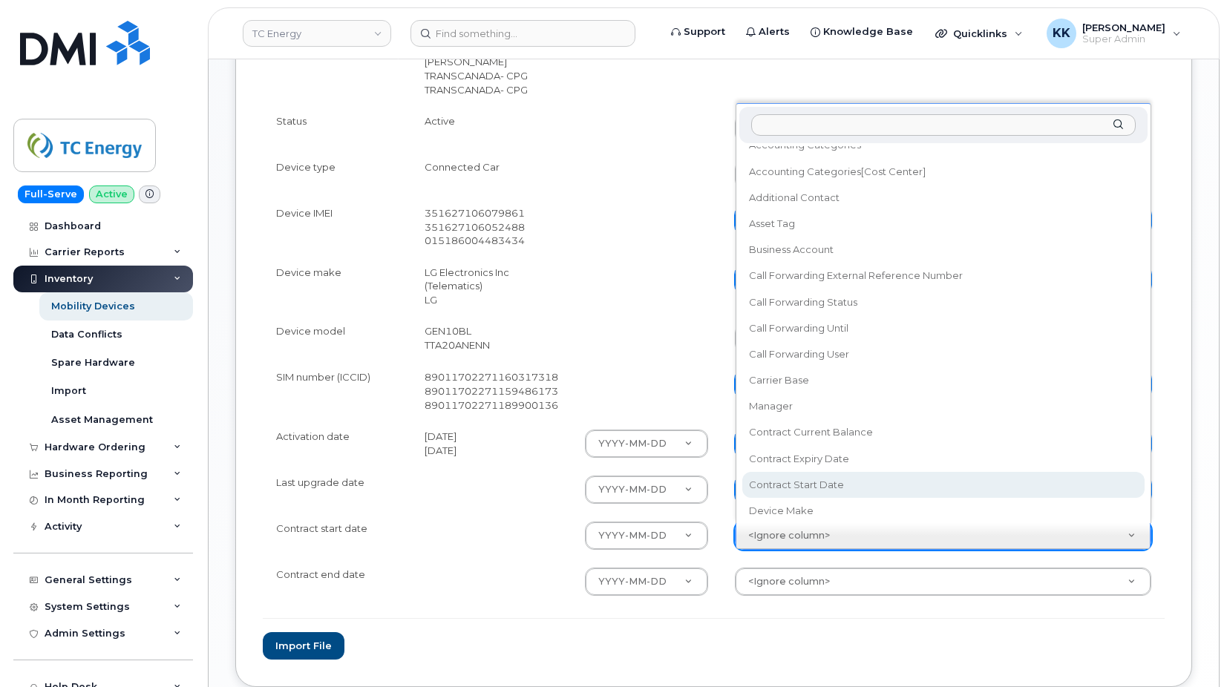
select select "contract_start_date"
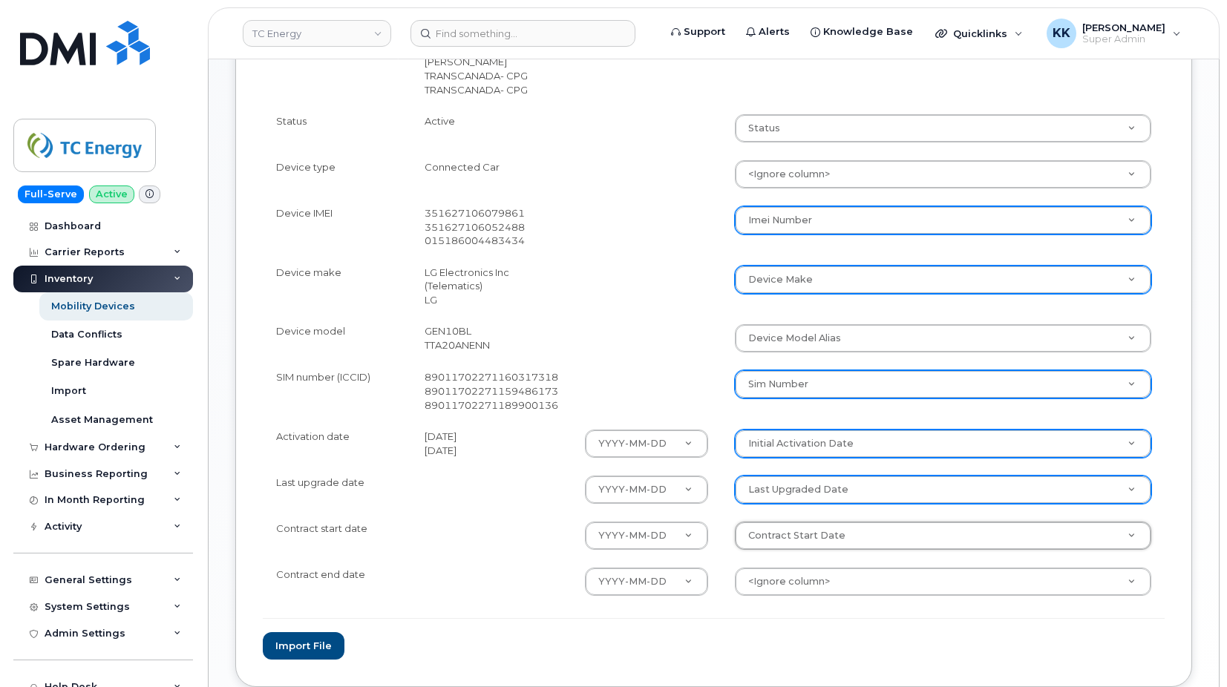
click at [785, 583] on body "TC Energy Support Alerts Knowledge Base Quicklinks Suspend / Cancel Device Chan…" at bounding box center [613, 88] width 1227 height 1389
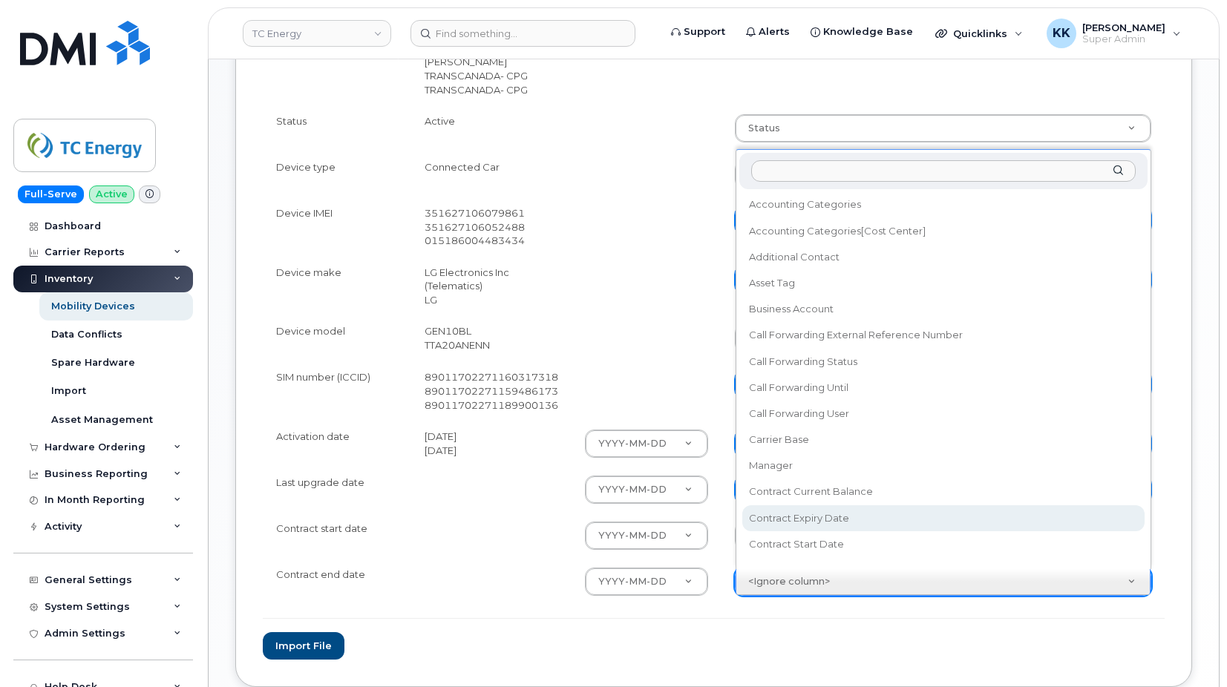
select select "contract_expiry_date"
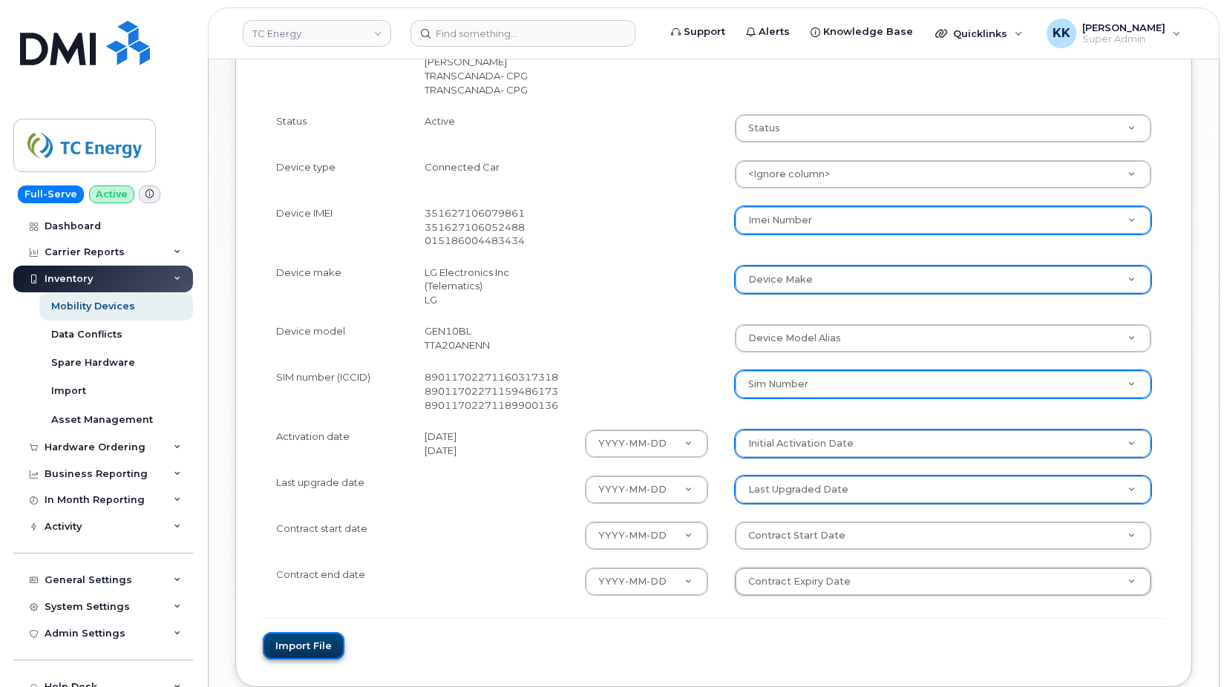
click at [317, 652] on button "Import file" at bounding box center [304, 645] width 82 height 27
